Goal: Check status: Check status

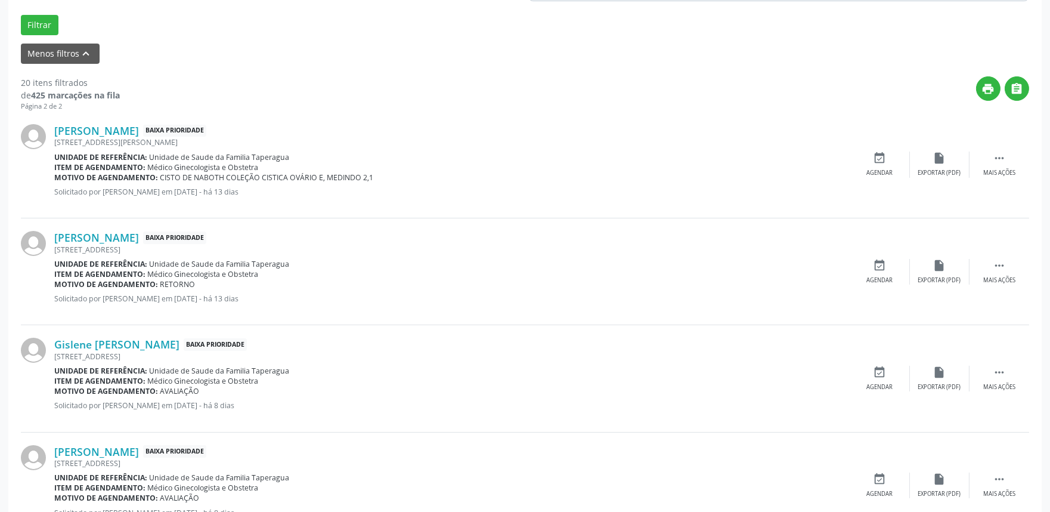
scroll to position [338, 0]
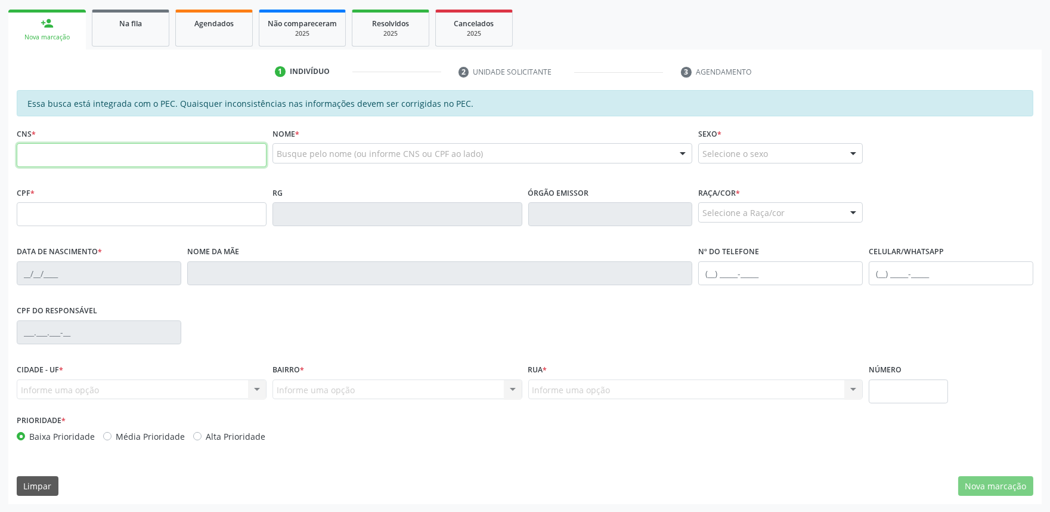
scroll to position [185, 0]
click at [229, 32] on link "Agendados" at bounding box center [214, 28] width 78 height 37
select select "8"
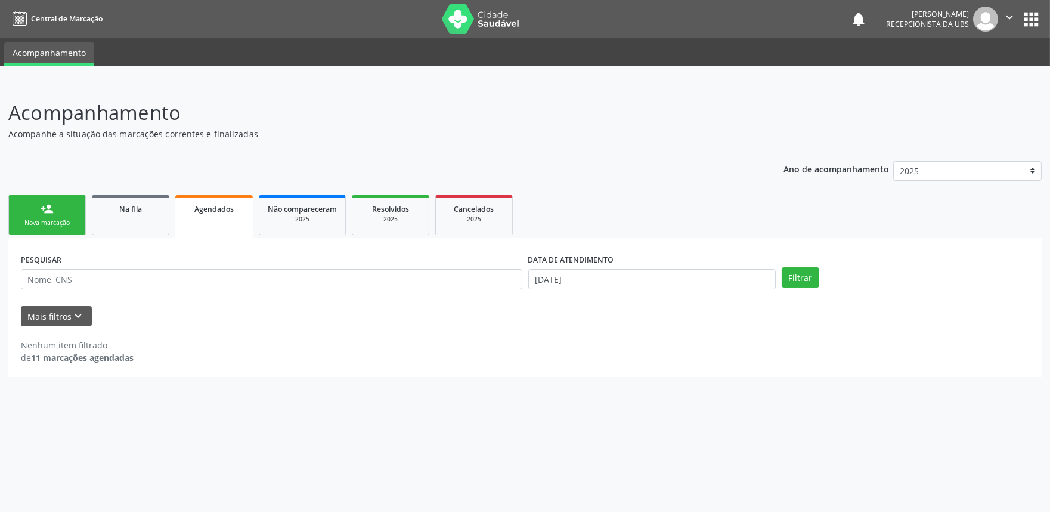
scroll to position [0, 0]
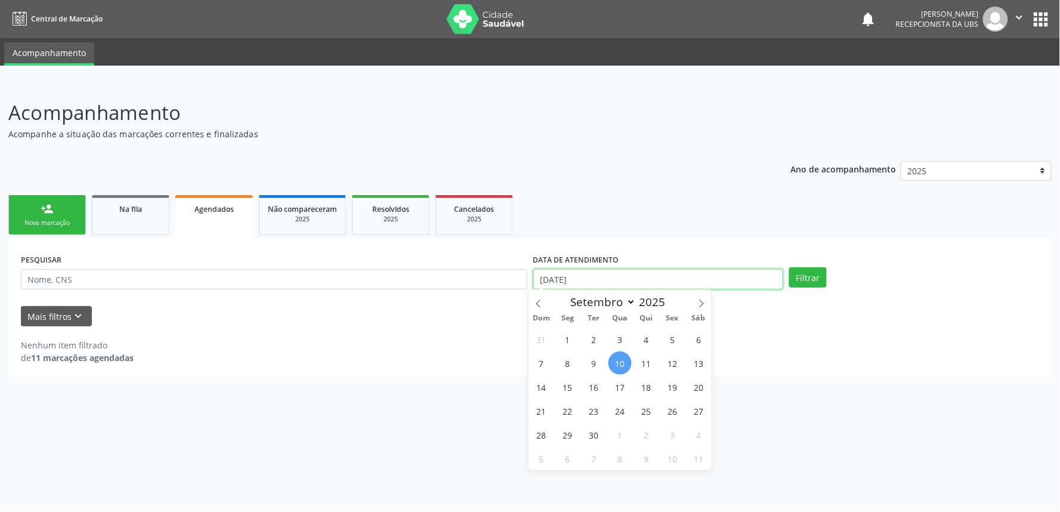
click at [723, 283] on input "10/09/2025" at bounding box center [658, 279] width 250 height 20
click at [567, 332] on span "1" at bounding box center [567, 338] width 23 height 23
type input "01/09/2025"
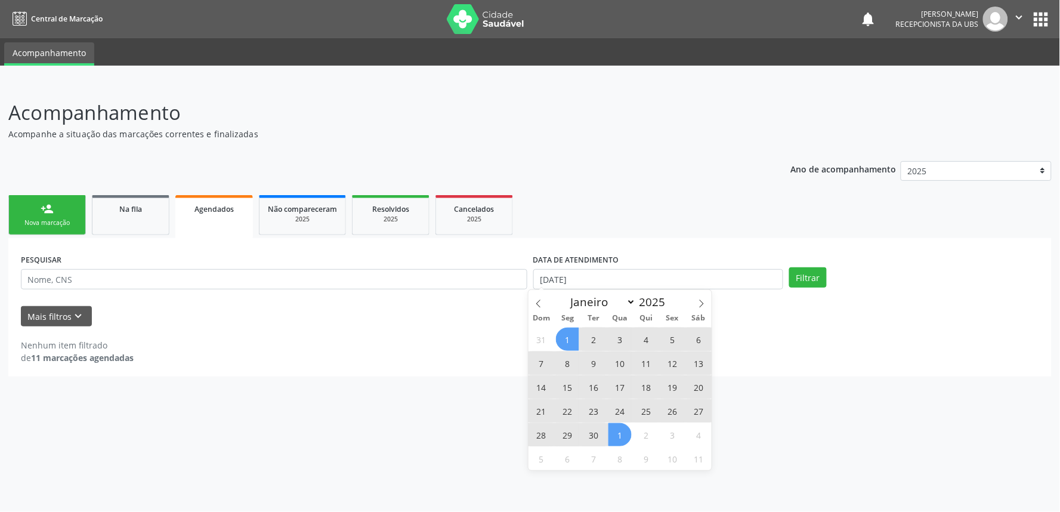
click at [624, 438] on span "1" at bounding box center [619, 434] width 23 height 23
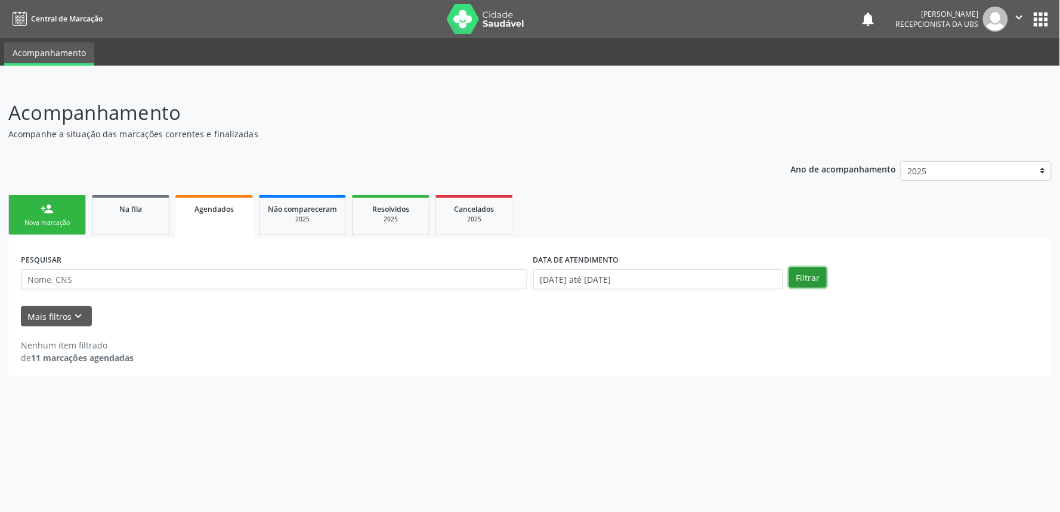
click at [809, 277] on button "Filtrar" at bounding box center [808, 277] width 38 height 20
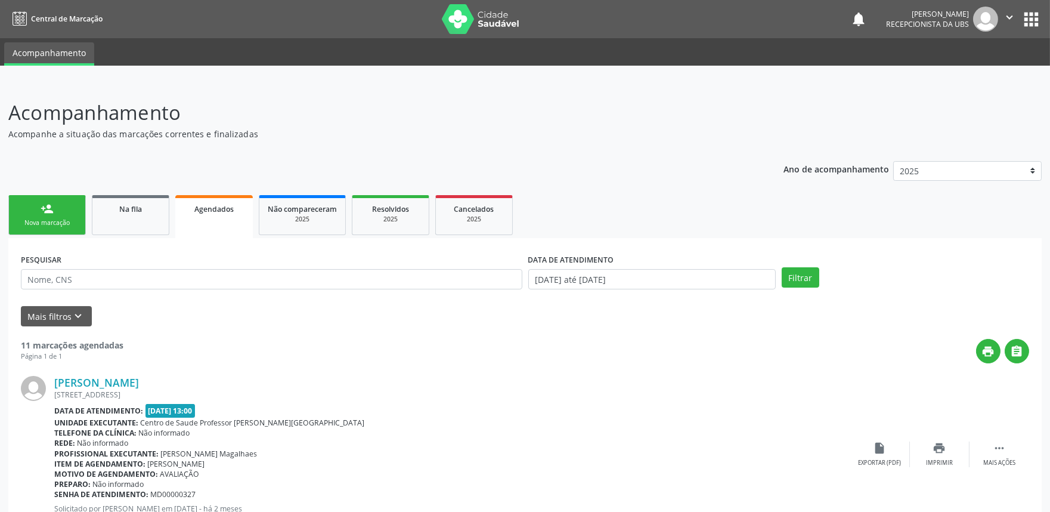
click at [1016, 20] on button "" at bounding box center [1009, 19] width 23 height 25
click at [977, 78] on link "Sair" at bounding box center [979, 72] width 82 height 17
